Goal: Task Accomplishment & Management: Use online tool/utility

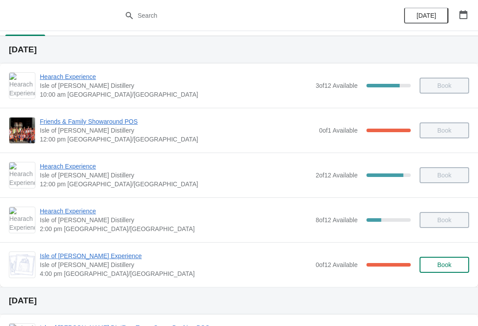
scroll to position [18, 0]
click at [109, 259] on span "Isle of [PERSON_NAME] Experience" at bounding box center [176, 256] width 272 height 9
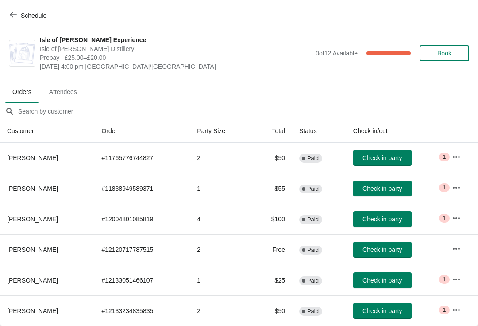
scroll to position [4, 0]
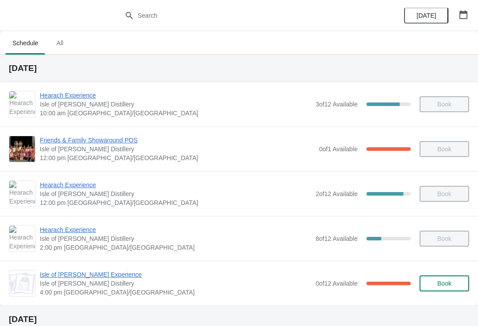
click at [77, 277] on span "Isle of [PERSON_NAME] Experience" at bounding box center [176, 274] width 272 height 9
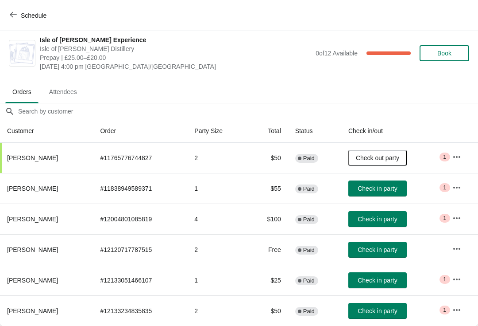
scroll to position [4, 0]
click at [377, 314] on span "Check in party" at bounding box center [377, 310] width 39 height 7
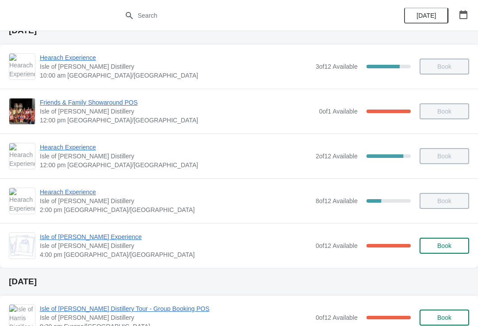
scroll to position [39, 0]
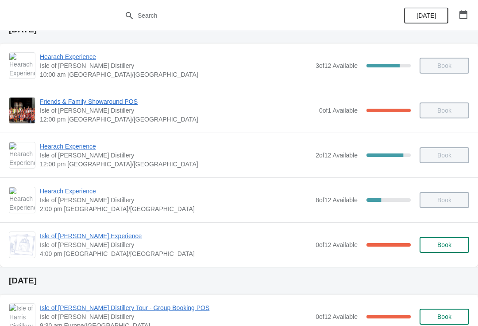
click at [103, 231] on span "Isle of [PERSON_NAME] Experience" at bounding box center [176, 235] width 272 height 9
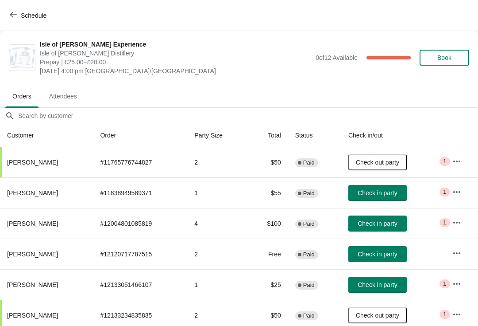
click at [381, 224] on span "Check in party" at bounding box center [377, 223] width 39 height 7
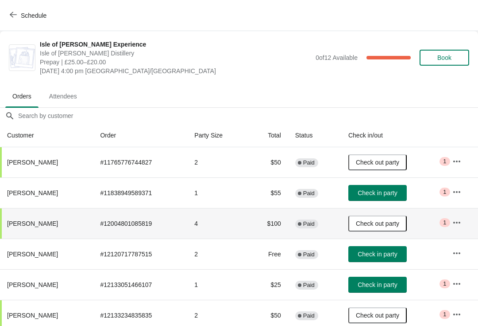
click at [407, 257] on button "Check in party" at bounding box center [378, 254] width 58 height 16
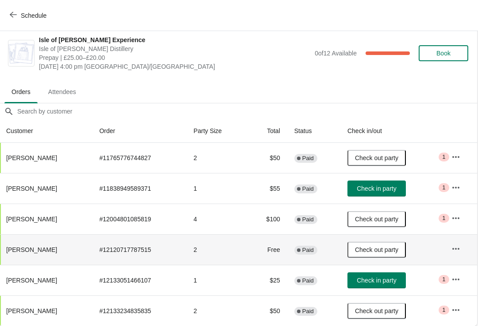
scroll to position [4, 0]
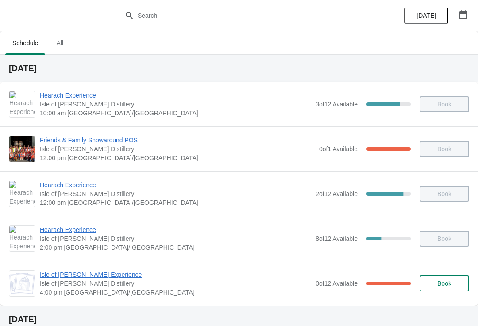
click at [88, 275] on span "Isle of [PERSON_NAME] Experience" at bounding box center [176, 274] width 272 height 9
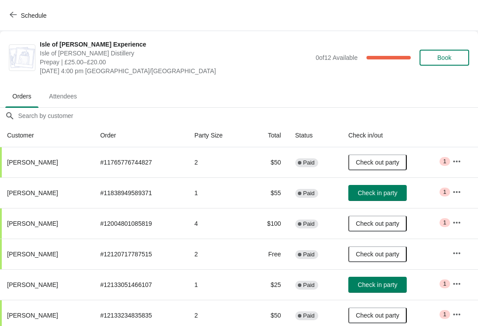
click at [379, 187] on button "Check in party" at bounding box center [378, 193] width 58 height 16
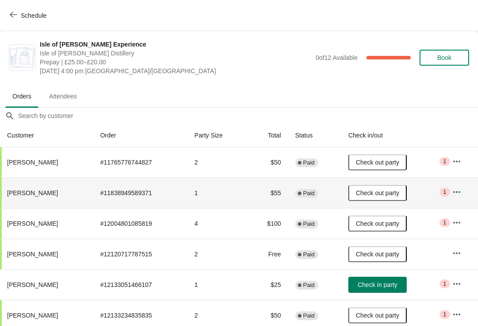
click at [380, 285] on span "Check in party" at bounding box center [377, 284] width 39 height 7
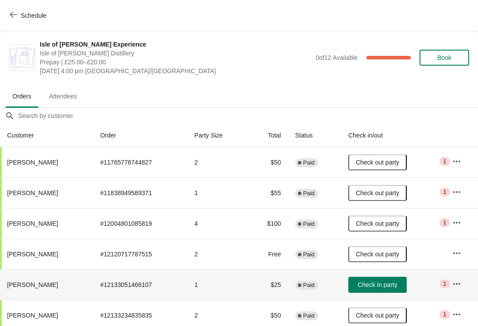
click at [381, 288] on button "Check in party" at bounding box center [378, 284] width 58 height 16
